Goal: Information Seeking & Learning: Learn about a topic

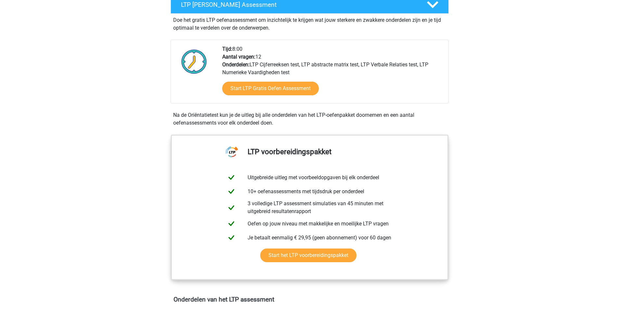
scroll to position [33, 0]
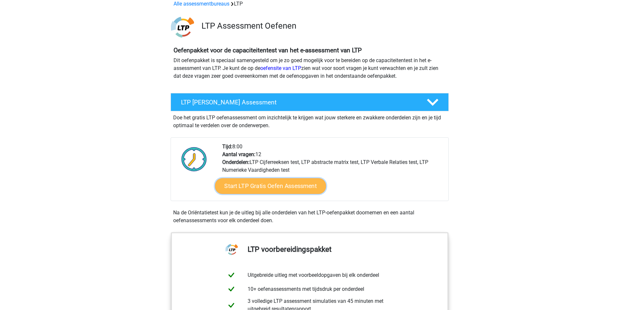
click at [244, 183] on link "Start LTP Gratis Oefen Assessment" at bounding box center [270, 186] width 111 height 16
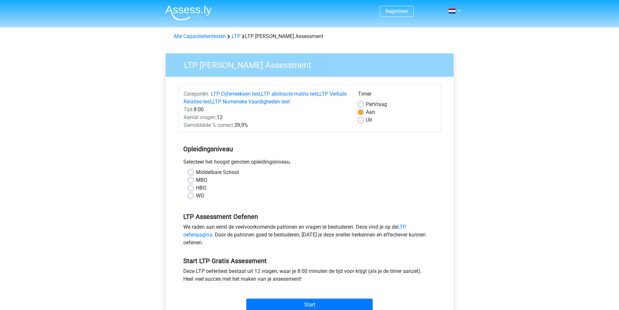
click at [366, 106] on label "Per Vraag" at bounding box center [376, 104] width 21 height 8
click at [359, 106] on input "Per Vraag" at bounding box center [360, 103] width 5 height 7
radio input "true"
click at [196, 188] on label "HBO" at bounding box center [201, 188] width 10 height 8
click at [190, 188] on input "HBO" at bounding box center [190, 187] width 5 height 7
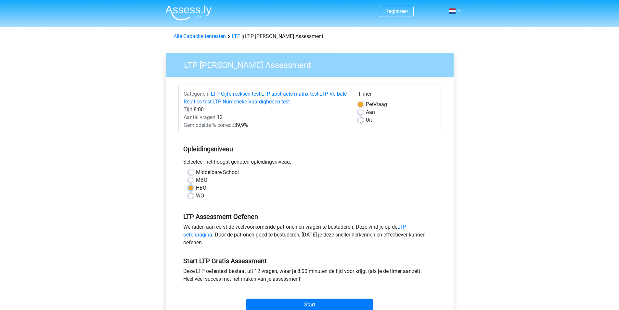
radio input "true"
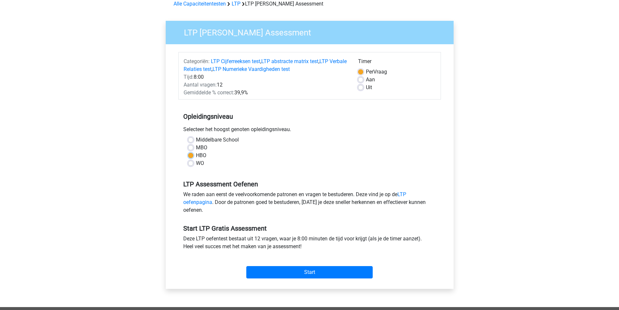
scroll to position [65, 0]
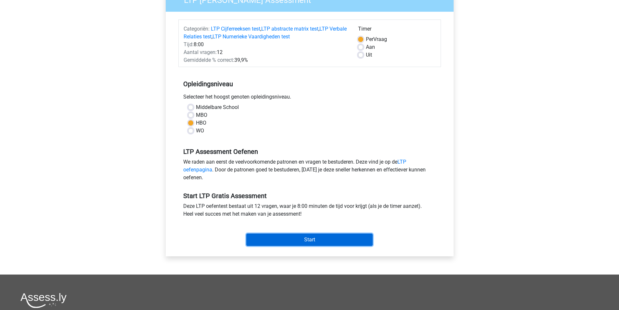
click at [296, 238] on input "Start" at bounding box center [309, 239] width 126 height 12
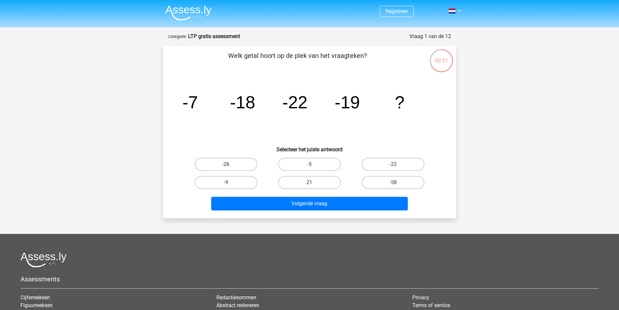
click at [247, 166] on label "-26" at bounding box center [226, 164] width 63 height 13
click at [230, 166] on input "-26" at bounding box center [228, 166] width 4 height 4
radio input "true"
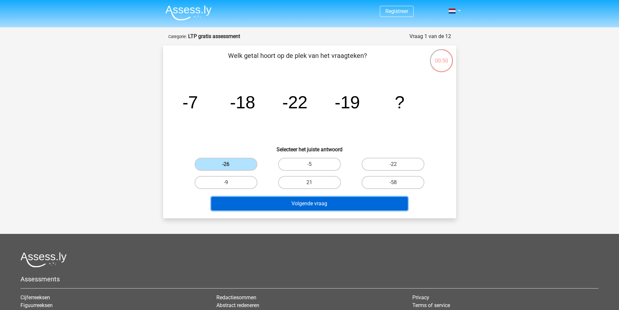
click at [304, 201] on button "Volgende vraag" at bounding box center [309, 204] width 197 height 14
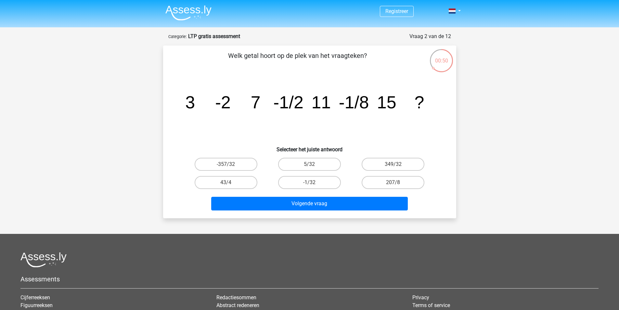
scroll to position [33, 0]
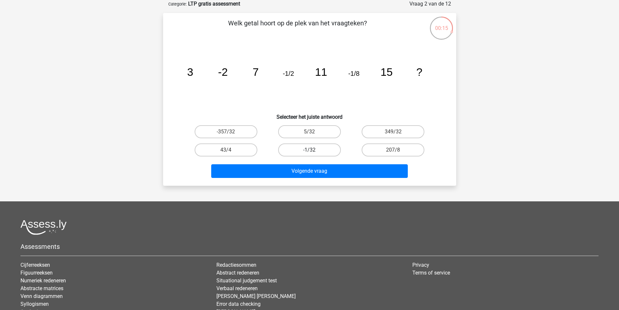
click at [308, 148] on label "-1/32" at bounding box center [309, 149] width 63 height 13
click at [309, 150] on input "-1/32" at bounding box center [311, 152] width 4 height 4
radio input "true"
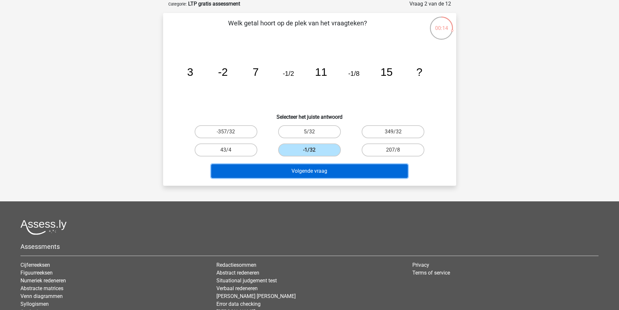
click at [319, 173] on button "Volgende vraag" at bounding box center [309, 171] width 197 height 14
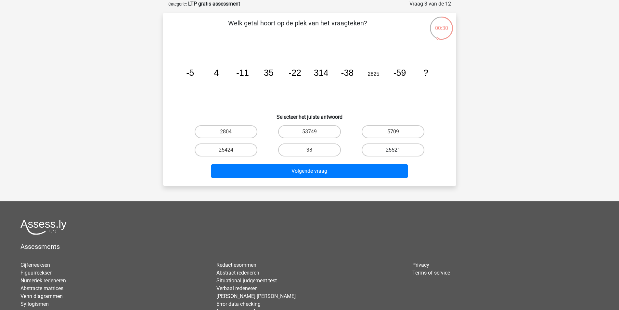
click at [385, 154] on label "25521" at bounding box center [393, 149] width 63 height 13
click at [393, 154] on input "25521" at bounding box center [395, 152] width 4 height 4
radio input "true"
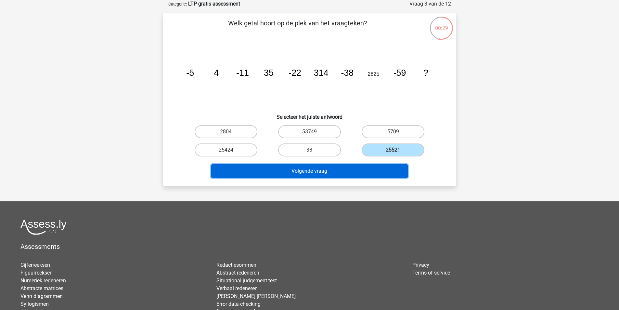
click at [329, 175] on button "Volgende vraag" at bounding box center [309, 171] width 197 height 14
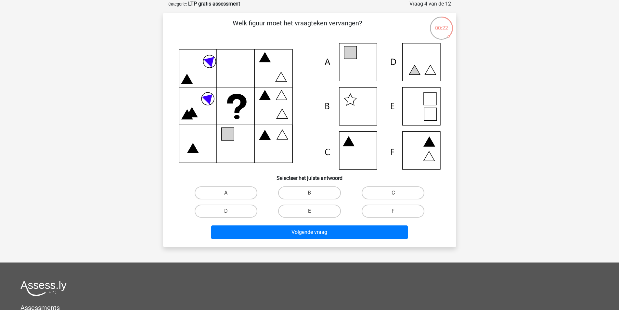
click at [351, 57] on icon at bounding box center [350, 52] width 13 height 13
click at [239, 194] on label "A" at bounding box center [226, 192] width 63 height 13
click at [230, 194] on input "A" at bounding box center [228, 195] width 4 height 4
radio input "true"
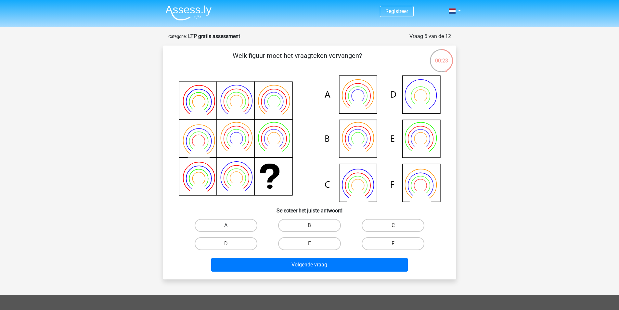
click at [234, 222] on label "A" at bounding box center [226, 225] width 63 height 13
click at [230, 225] on input "A" at bounding box center [228, 227] width 4 height 4
radio input "true"
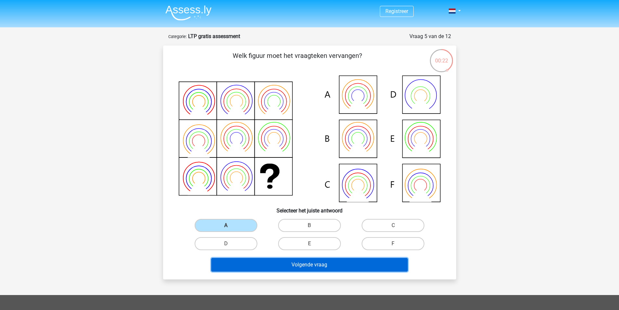
click at [284, 262] on button "Volgende vraag" at bounding box center [309, 265] width 197 height 14
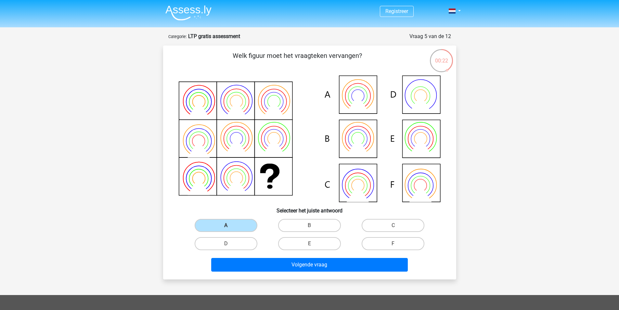
scroll to position [33, 0]
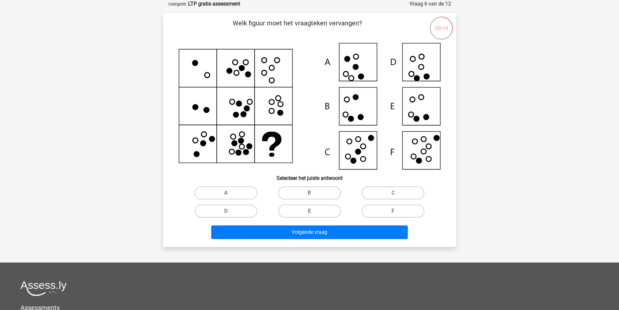
click at [315, 209] on label "E" at bounding box center [309, 210] width 63 height 13
click at [314, 211] on input "E" at bounding box center [311, 213] width 4 height 4
radio input "true"
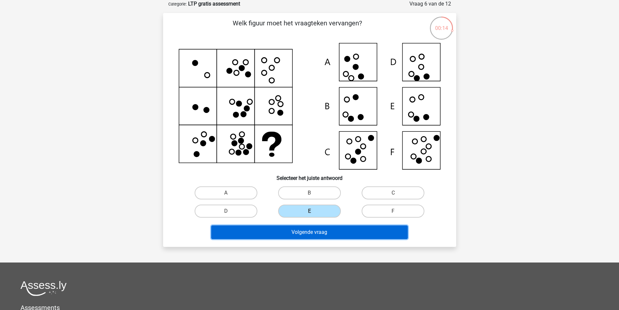
click at [315, 234] on button "Volgende vraag" at bounding box center [309, 232] width 197 height 14
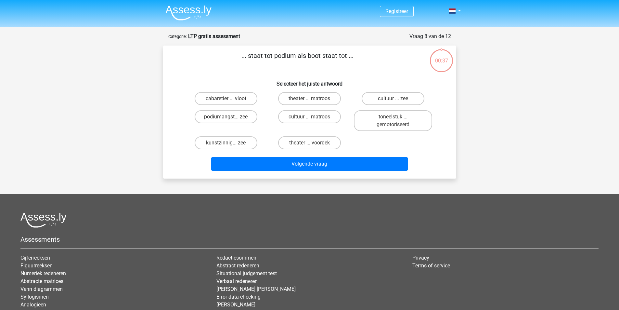
scroll to position [33, 0]
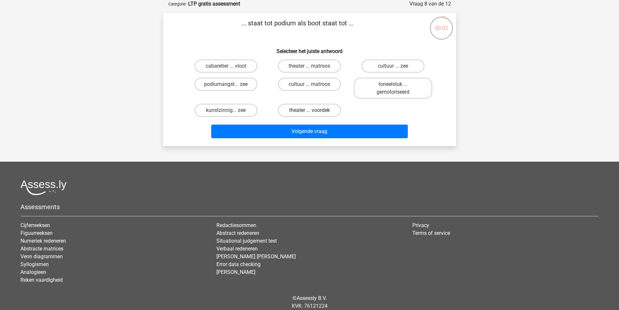
click at [298, 111] on label "theater ... voordek" at bounding box center [309, 110] width 63 height 13
click at [309, 111] on input "theater ... voordek" at bounding box center [311, 112] width 4 height 4
radio input "true"
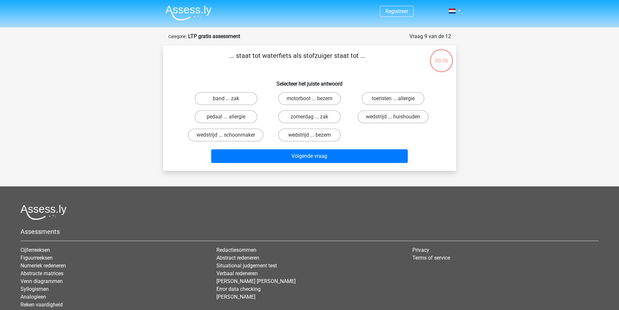
scroll to position [33, 0]
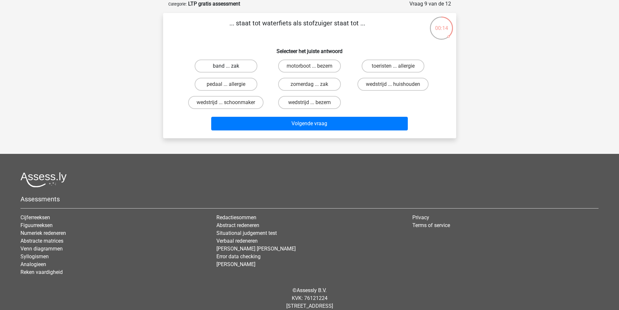
click at [244, 66] on label "band ... zak" at bounding box center [226, 65] width 63 height 13
click at [230, 66] on input "band ... zak" at bounding box center [228, 68] width 4 height 4
radio input "true"
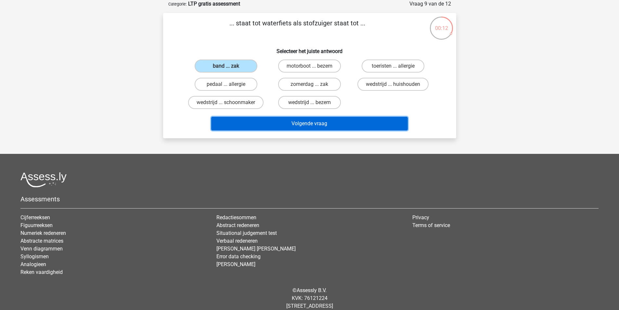
click at [271, 120] on button "Volgende vraag" at bounding box center [309, 124] width 197 height 14
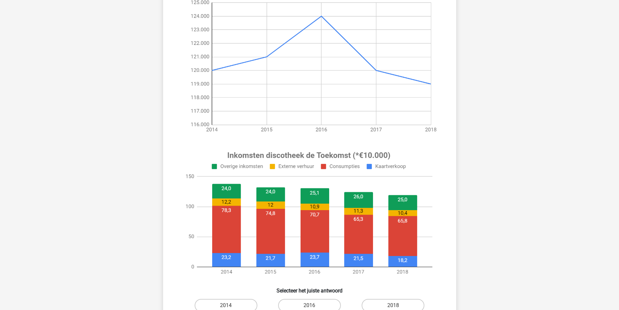
scroll to position [163, 0]
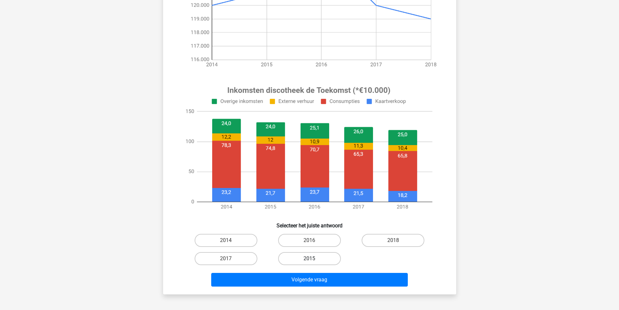
click at [319, 258] on label "2015" at bounding box center [309, 258] width 63 height 13
click at [314, 258] on input "2015" at bounding box center [311, 260] width 4 height 4
radio input "true"
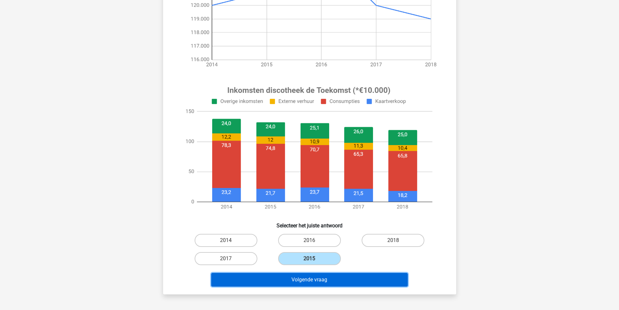
click at [303, 280] on button "Volgende vraag" at bounding box center [309, 280] width 197 height 14
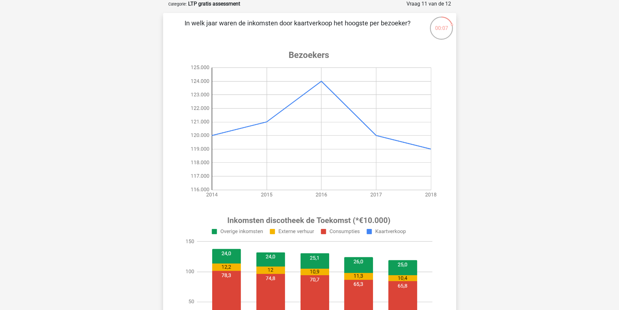
scroll to position [130, 0]
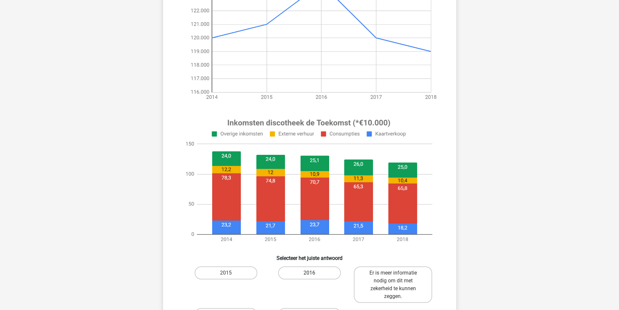
click at [309, 273] on label "2016" at bounding box center [309, 272] width 63 height 13
click at [309, 273] on input "2016" at bounding box center [311, 275] width 4 height 4
radio input "true"
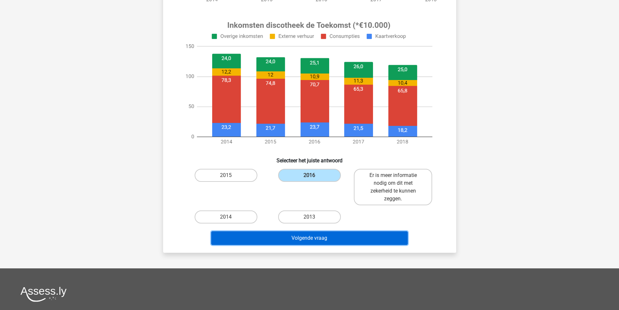
click at [326, 241] on button "Volgende vraag" at bounding box center [309, 238] width 197 height 14
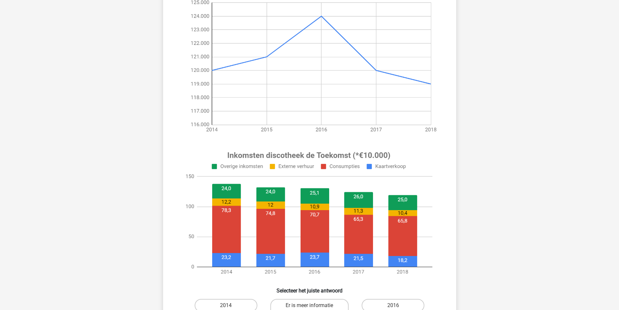
scroll to position [163, 0]
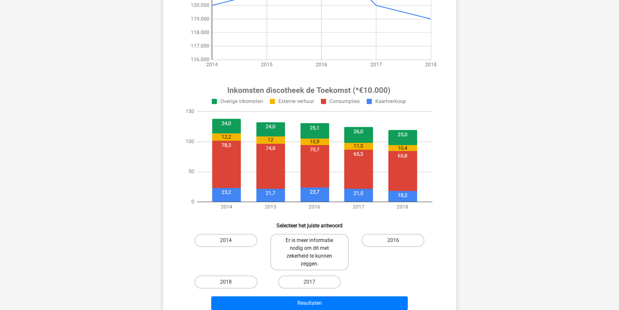
click at [288, 256] on label "Er is meer informatie nodig om dit met zekerheid te kunnen zeggen." at bounding box center [309, 252] width 78 height 36
click at [309, 244] on input "Er is meer informatie nodig om dit met zekerheid te kunnen zeggen." at bounding box center [311, 242] width 4 height 4
radio input "true"
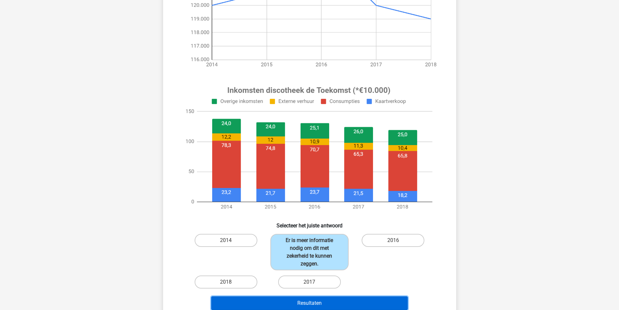
click at [311, 303] on button "Resultaten" at bounding box center [309, 303] width 197 height 14
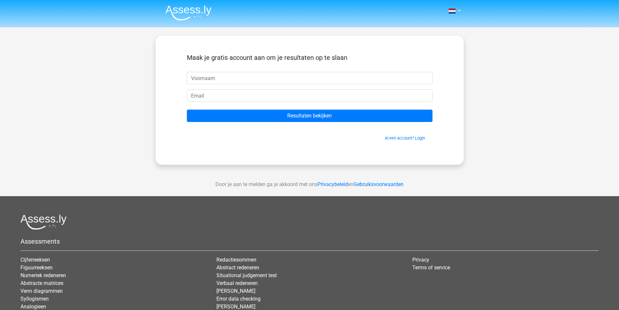
click at [247, 76] on input "text" at bounding box center [310, 78] width 246 height 12
type input "s"
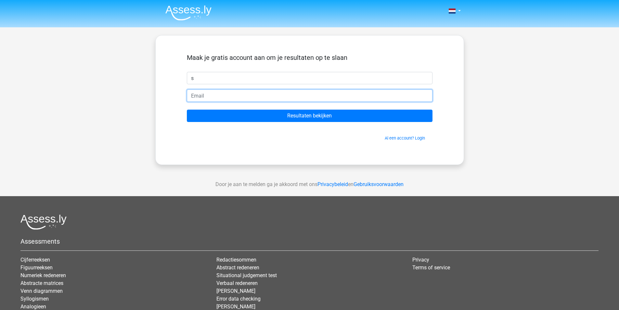
click at [227, 93] on input "email" at bounding box center [310, 95] width 246 height 12
type input "[EMAIL_ADDRESS][DOMAIN_NAME]"
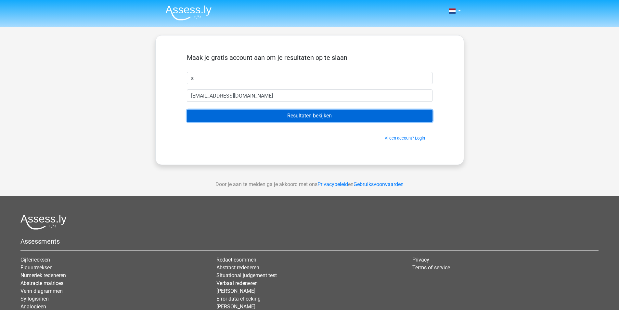
click at [237, 115] on input "Resultaten bekijken" at bounding box center [310, 116] width 246 height 12
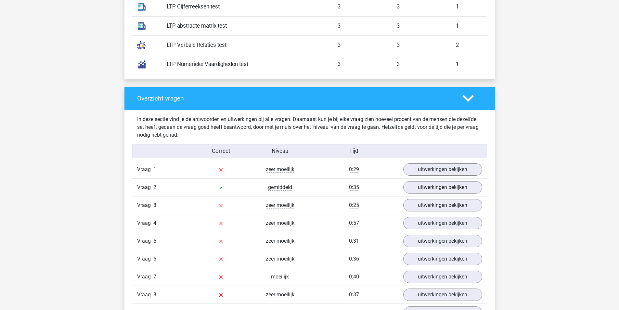
scroll to position [618, 0]
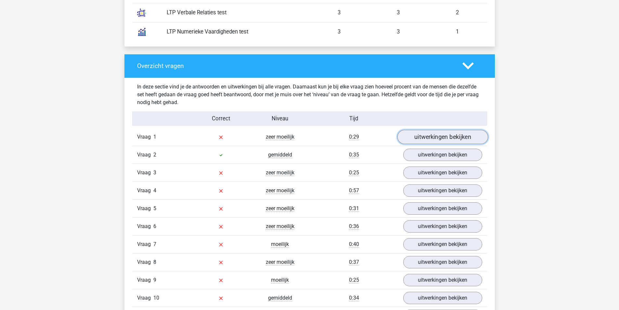
click at [439, 139] on link "uitwerkingen bekijken" at bounding box center [442, 137] width 91 height 14
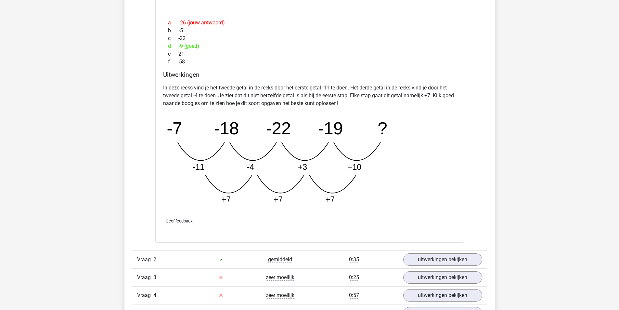
scroll to position [910, 0]
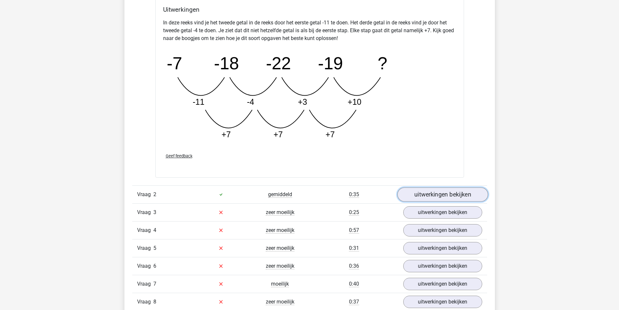
click at [449, 196] on link "uitwerkingen bekijken" at bounding box center [442, 194] width 91 height 14
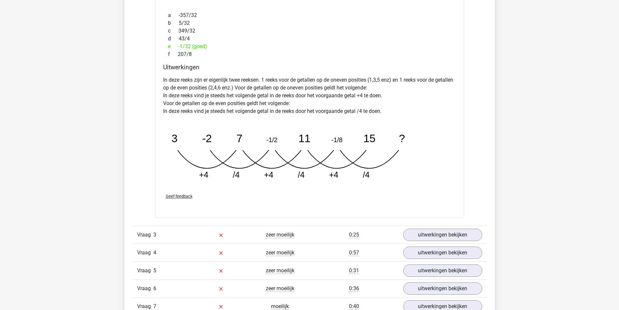
scroll to position [1235, 0]
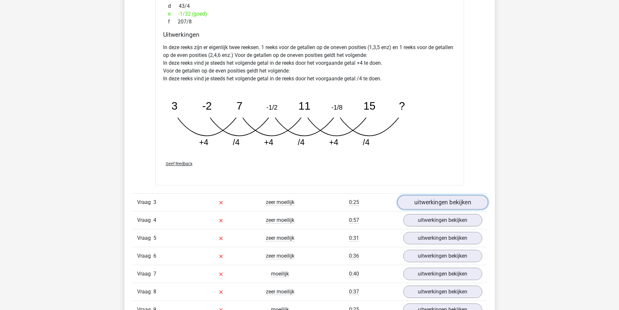
click at [430, 205] on link "uitwerkingen bekijken" at bounding box center [442, 202] width 91 height 14
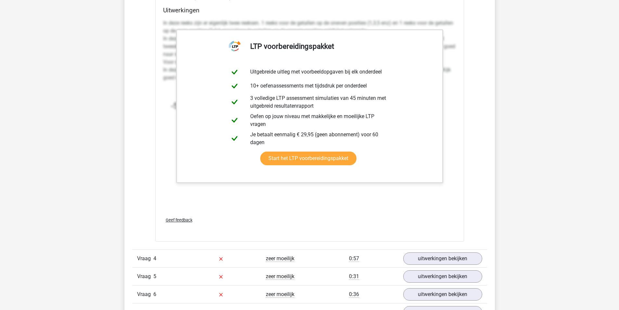
scroll to position [1625, 0]
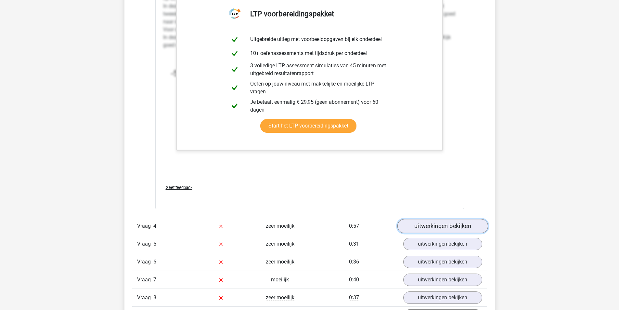
click at [418, 224] on link "uitwerkingen bekijken" at bounding box center [442, 226] width 91 height 14
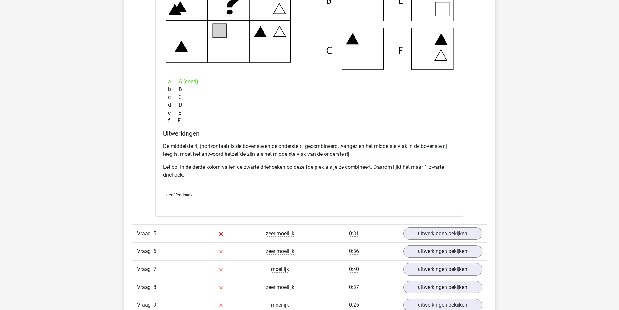
scroll to position [2015, 0]
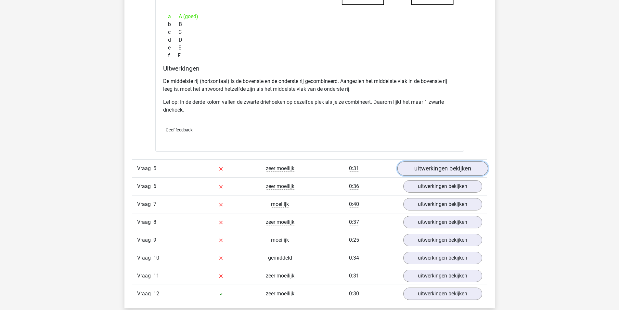
click at [429, 170] on link "uitwerkingen bekijken" at bounding box center [442, 169] width 91 height 14
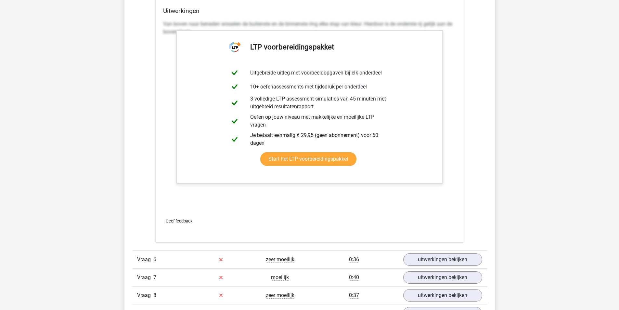
scroll to position [2470, 0]
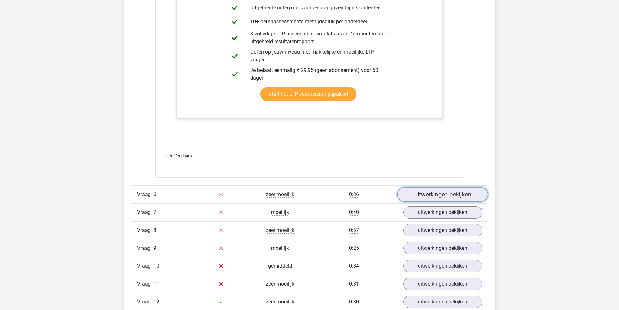
click at [429, 194] on link "uitwerkingen bekijken" at bounding box center [442, 194] width 91 height 14
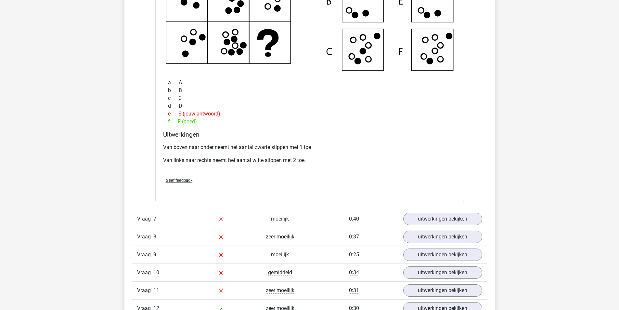
scroll to position [2828, 0]
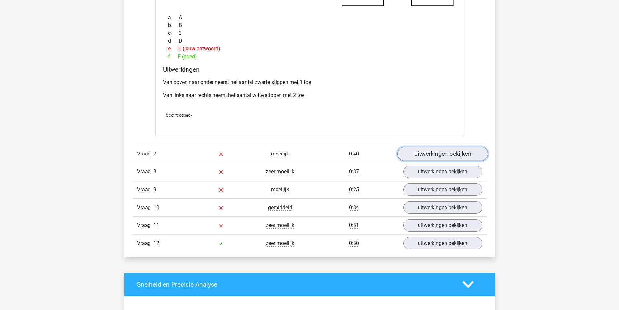
click at [421, 155] on link "uitwerkingen bekijken" at bounding box center [442, 154] width 91 height 14
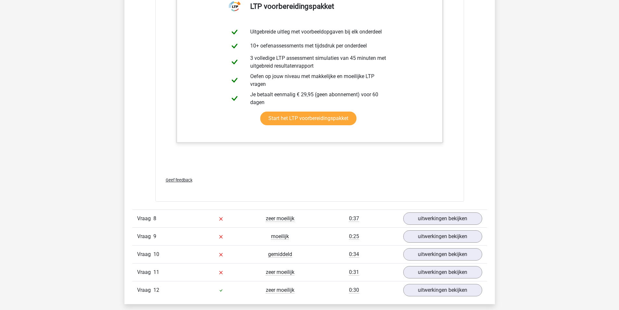
scroll to position [3185, 0]
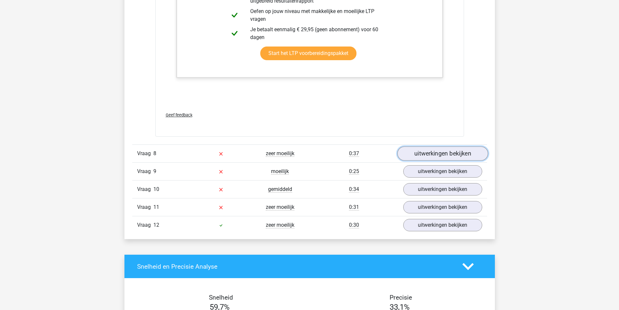
click at [413, 156] on link "uitwerkingen bekijken" at bounding box center [442, 153] width 91 height 14
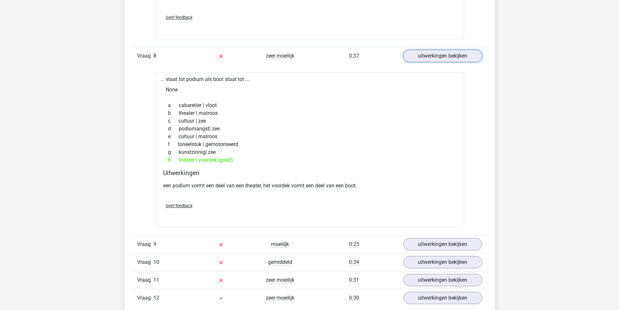
scroll to position [3380, 0]
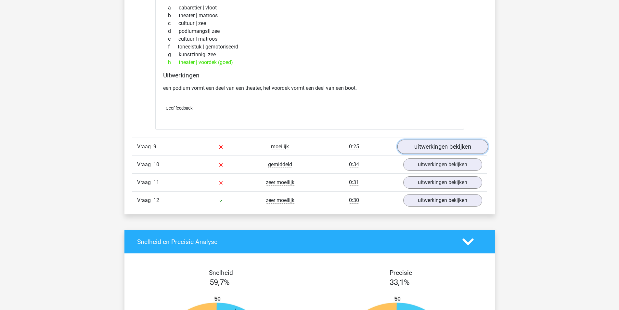
click at [414, 143] on link "uitwerkingen bekijken" at bounding box center [442, 147] width 91 height 14
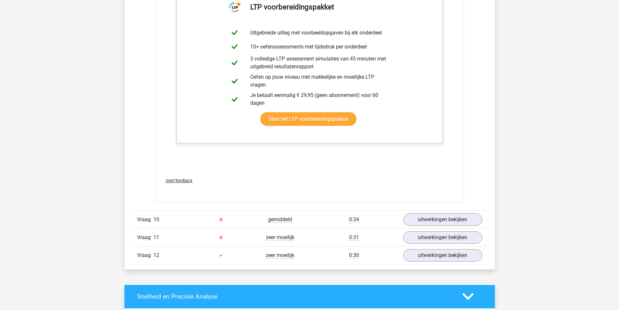
scroll to position [3705, 0]
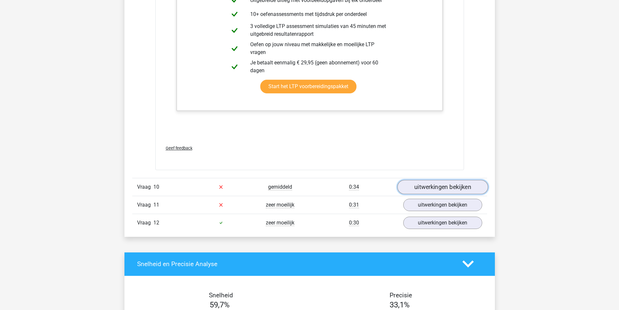
click at [423, 181] on link "uitwerkingen bekijken" at bounding box center [442, 187] width 91 height 14
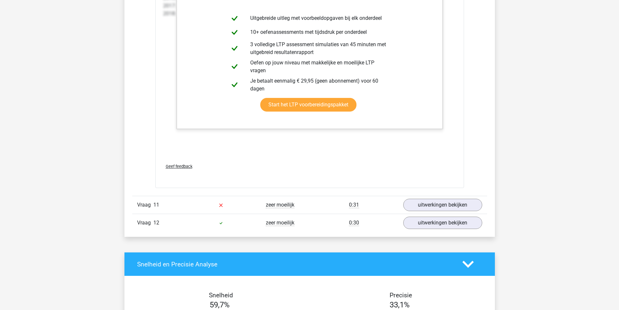
scroll to position [4388, 0]
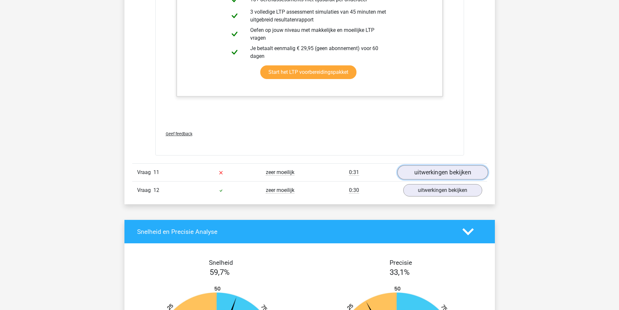
click at [408, 172] on link "uitwerkingen bekijken" at bounding box center [442, 172] width 91 height 14
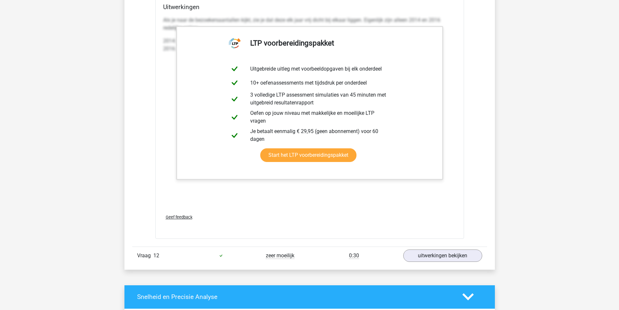
scroll to position [5038, 0]
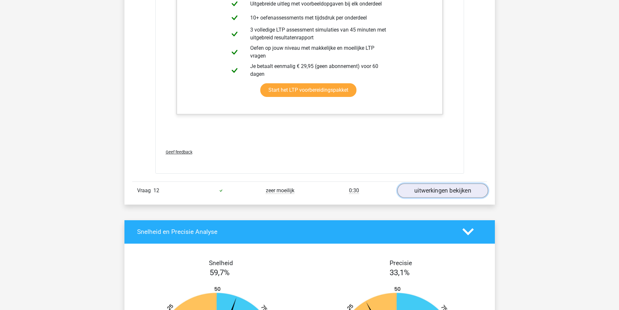
click at [447, 189] on link "uitwerkingen bekijken" at bounding box center [442, 190] width 91 height 14
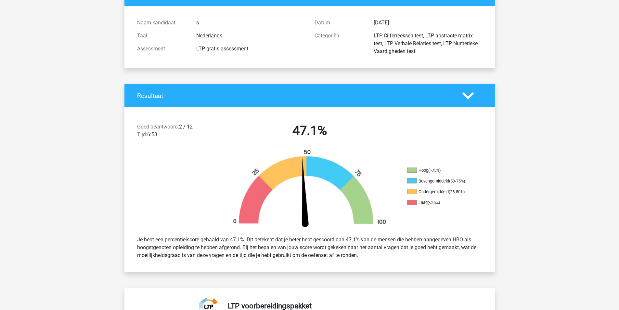
scroll to position [0, 0]
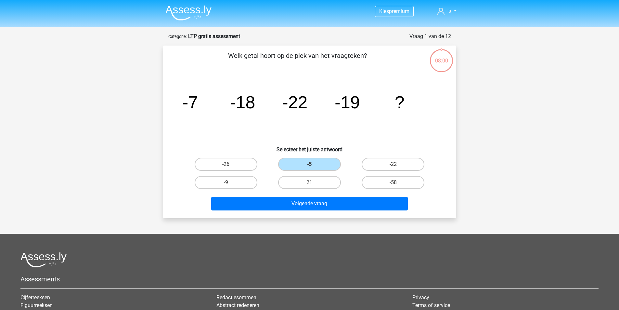
scroll to position [96, 0]
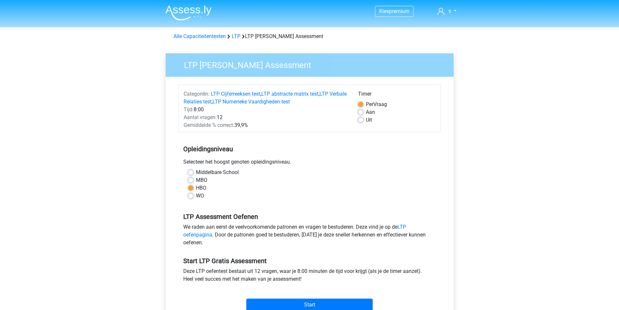
scroll to position [65, 0]
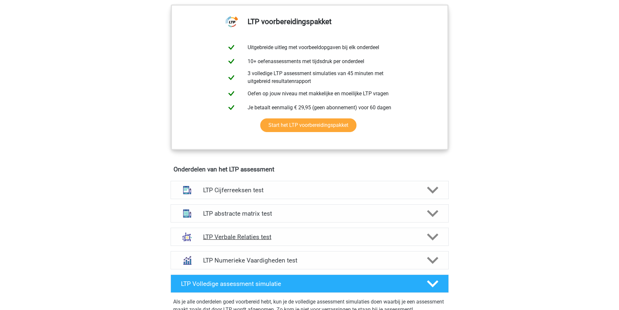
scroll to position [325, 0]
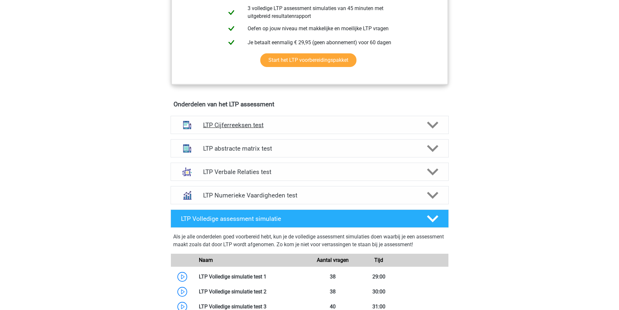
click at [282, 125] on h4 "LTP Cijferreeksen test" at bounding box center [309, 124] width 213 height 7
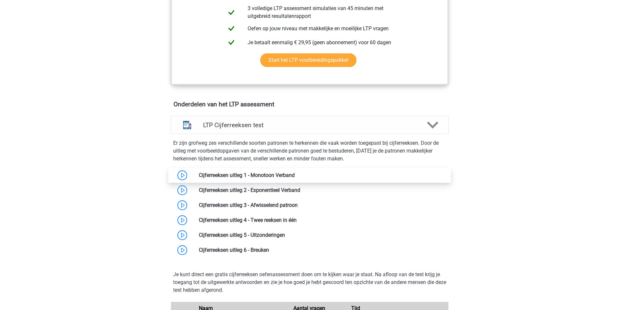
click at [295, 175] on link at bounding box center [295, 175] width 0 height 6
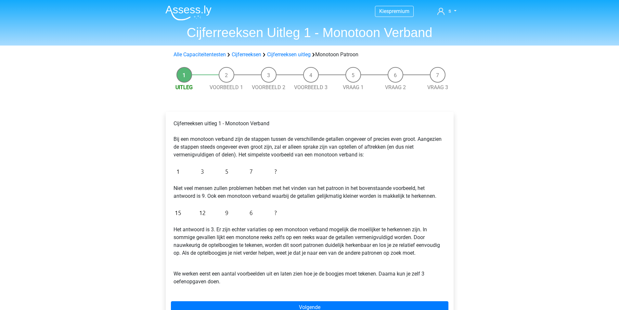
scroll to position [65, 0]
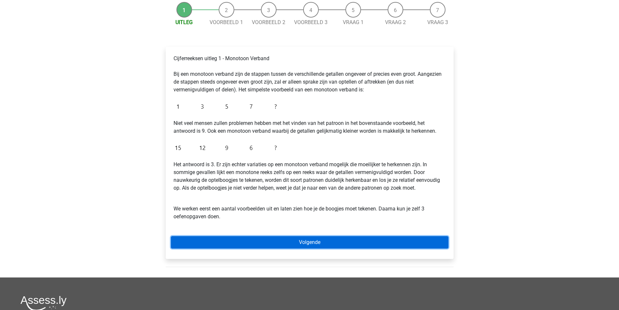
click at [289, 244] on link "Volgende" at bounding box center [310, 242] width 278 height 12
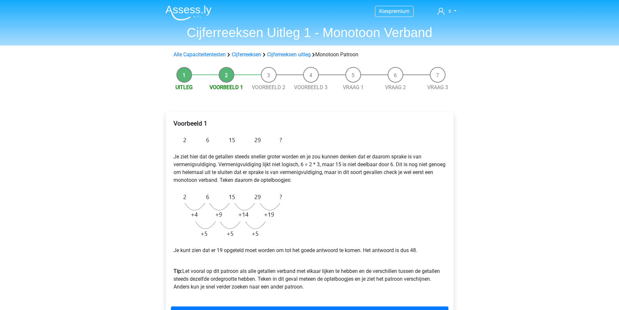
scroll to position [33, 0]
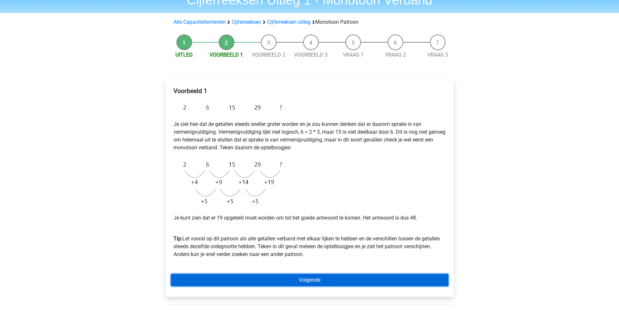
click at [316, 280] on link "Volgende" at bounding box center [310, 280] width 278 height 12
